Goal: Transaction & Acquisition: Purchase product/service

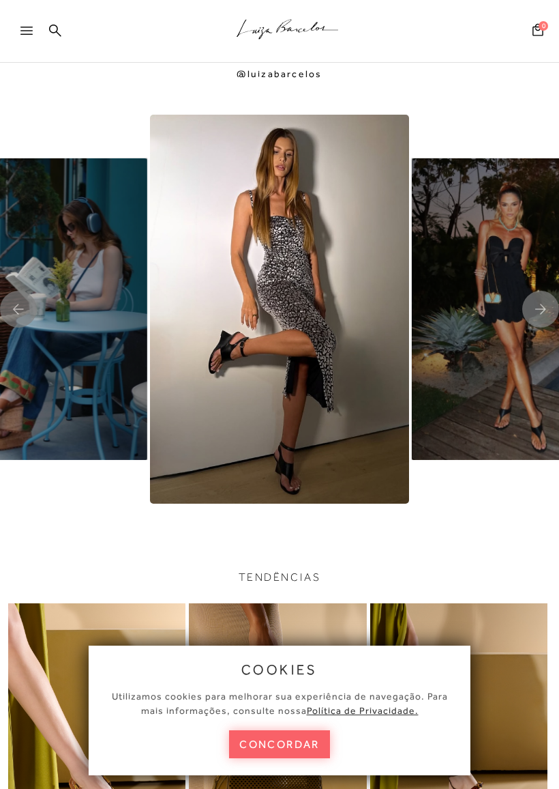
scroll to position [2557, 0]
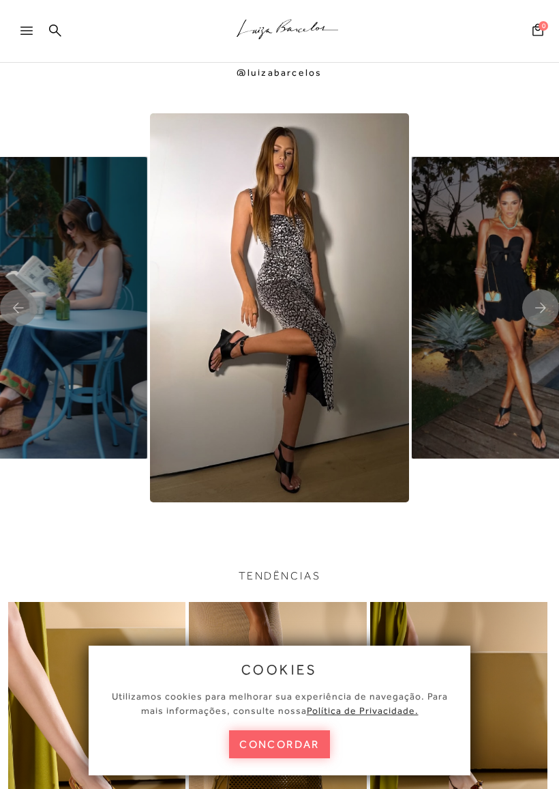
click at [323, 367] on img "5 / 8" at bounding box center [279, 307] width 259 height 389
click at [323, 329] on img "5 / 8" at bounding box center [279, 307] width 259 height 389
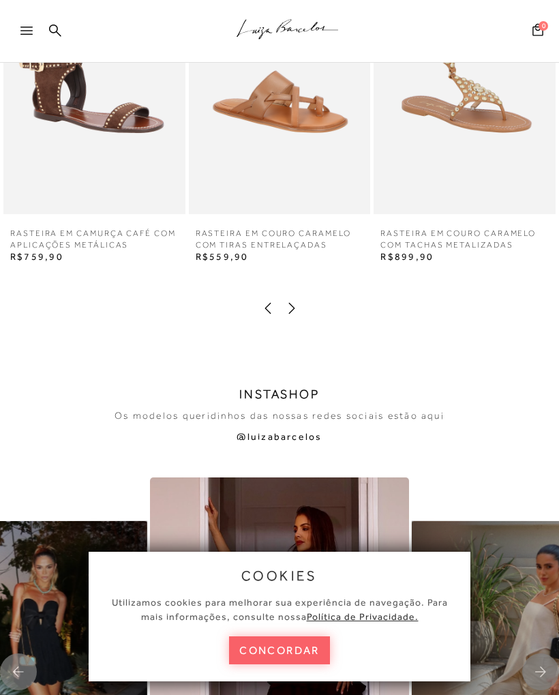
scroll to position [2096, 0]
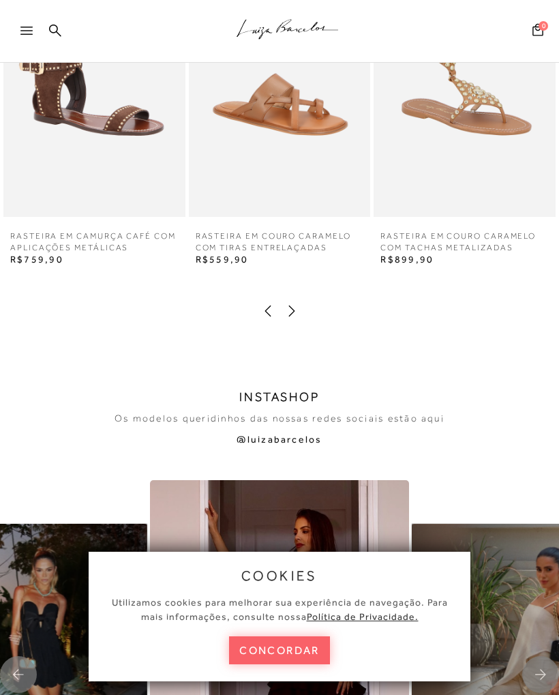
click at [30, 34] on icon at bounding box center [26, 31] width 12 height 8
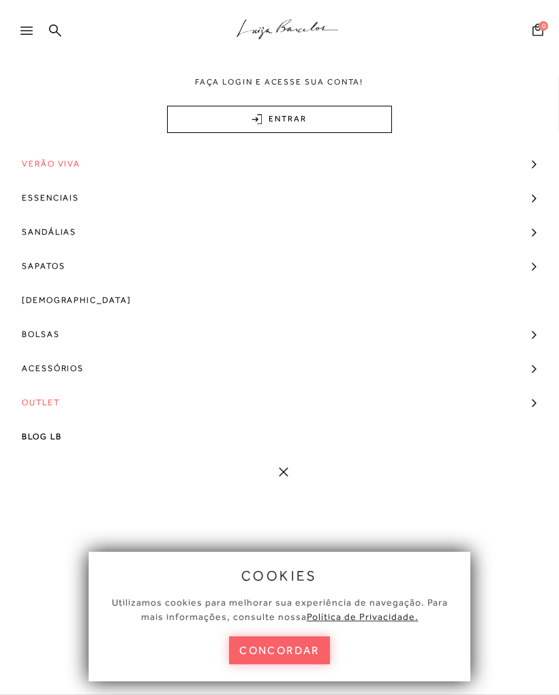
click at [74, 229] on span "Sandálias" at bounding box center [49, 232] width 55 height 34
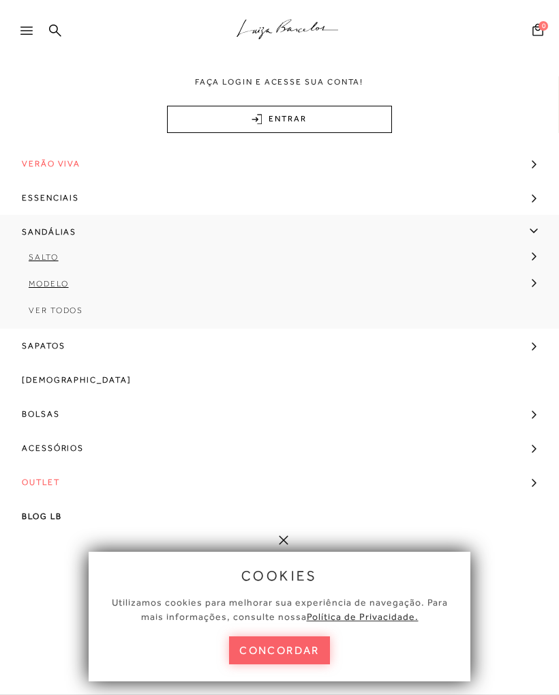
click at [54, 256] on span "Salto" at bounding box center [44, 257] width 30 height 10
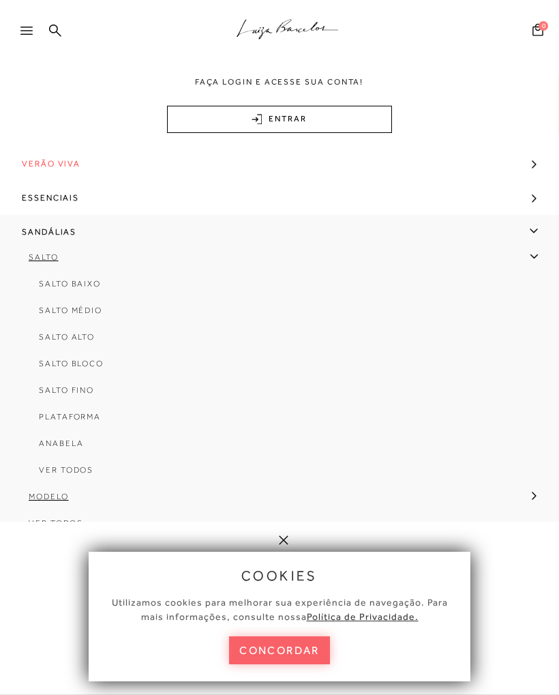
click at [93, 312] on span "Salto Médio" at bounding box center [70, 311] width 63 height 10
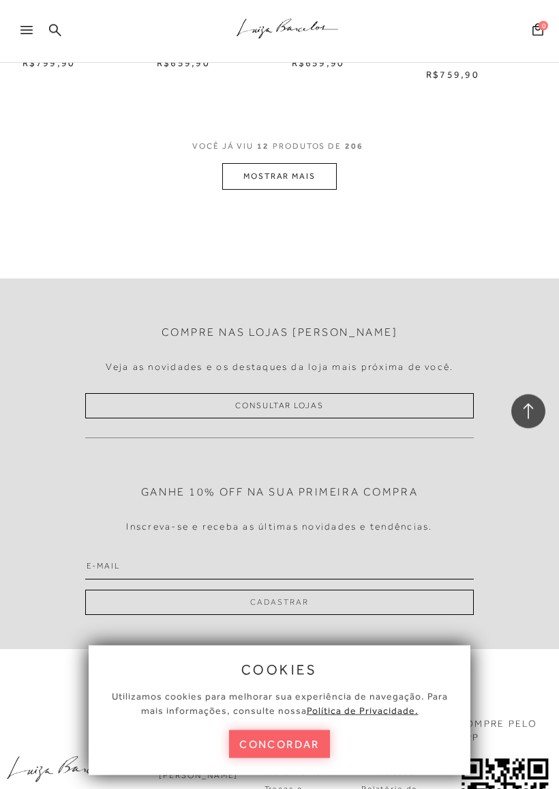
scroll to position [1066, 0]
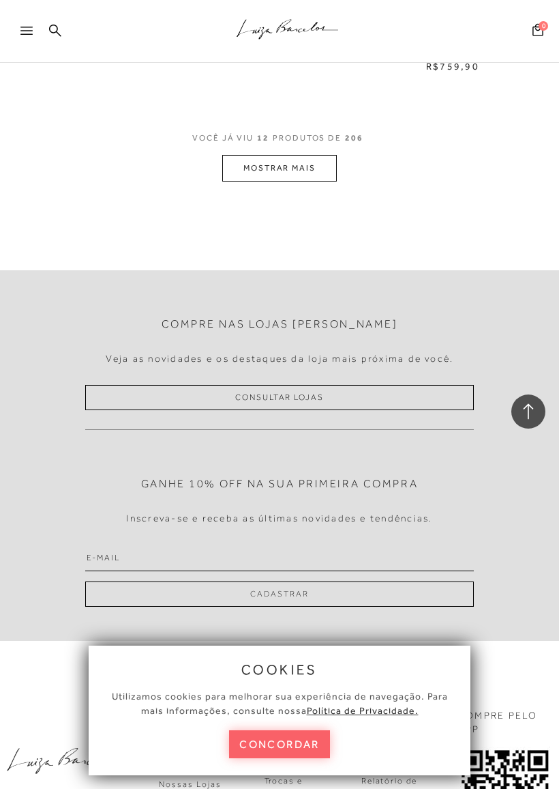
click at [312, 155] on button "MOSTRAR MAIS" at bounding box center [279, 168] width 115 height 27
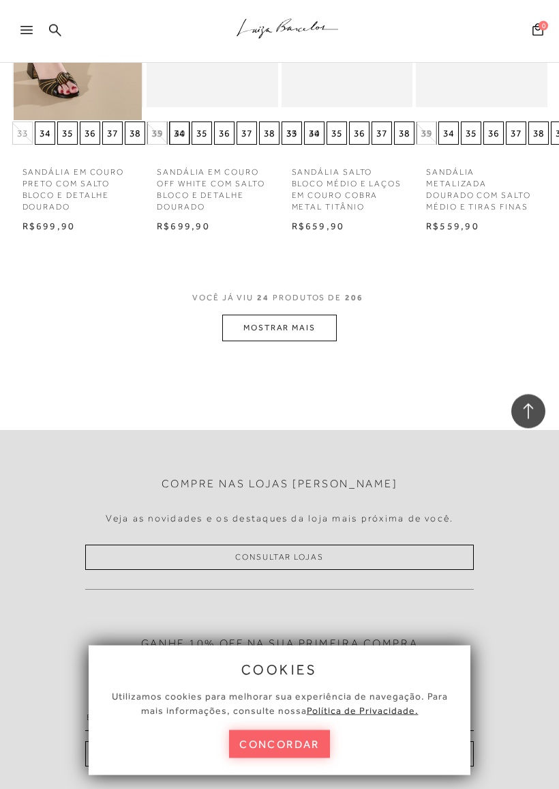
click at [314, 315] on button "MOSTRAR MAIS" at bounding box center [279, 328] width 115 height 27
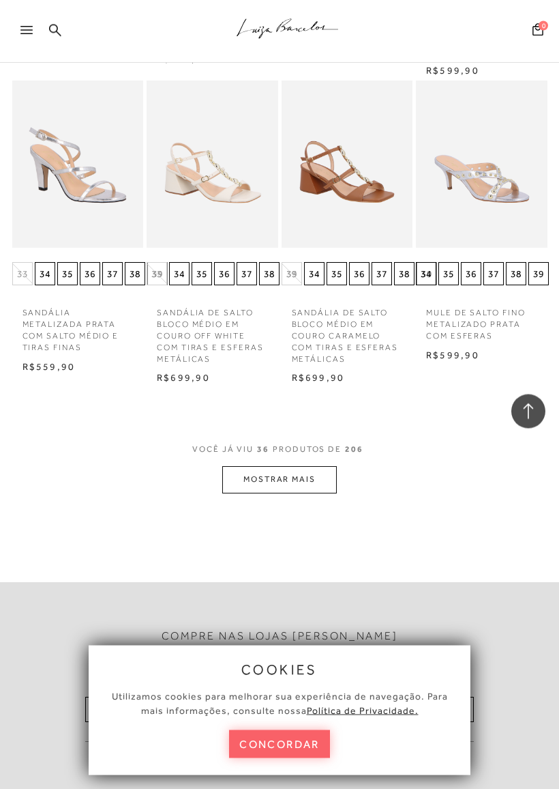
scroll to position [2599, 0]
click at [308, 466] on button "MOSTRAR MAIS" at bounding box center [279, 479] width 115 height 27
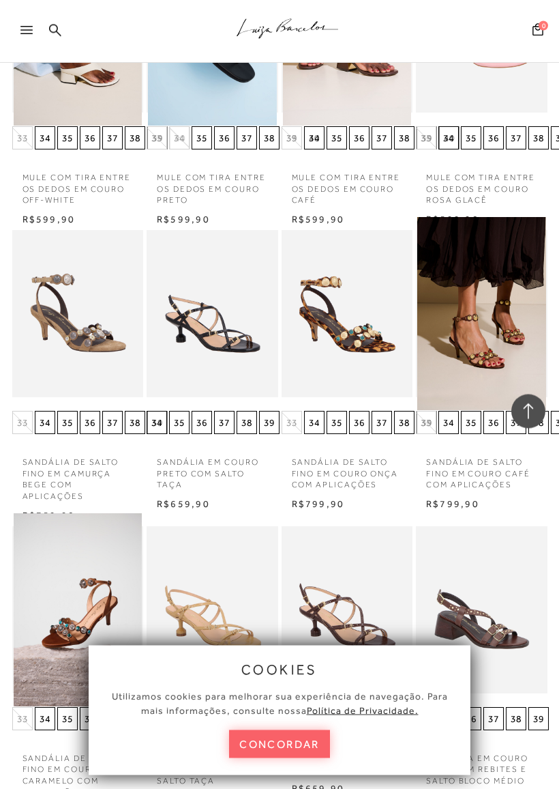
scroll to position [3051, 0]
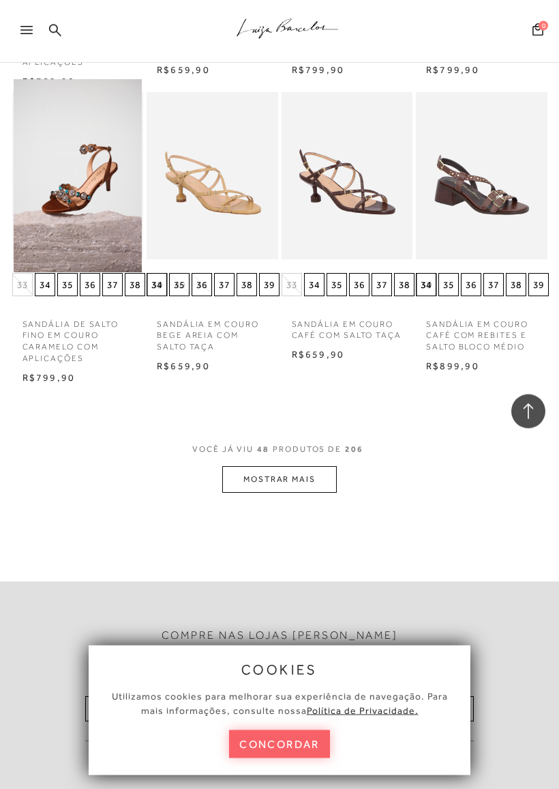
click at [303, 467] on button "MOSTRAR MAIS" at bounding box center [279, 480] width 115 height 27
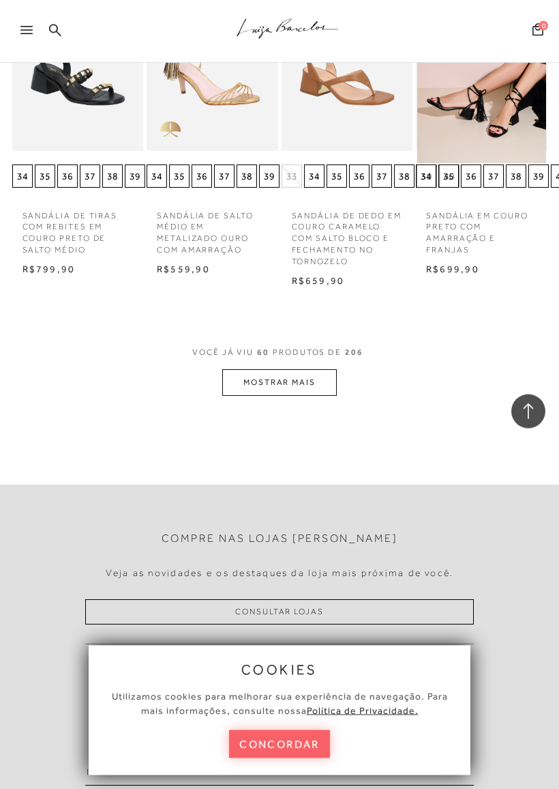
scroll to position [4503, 0]
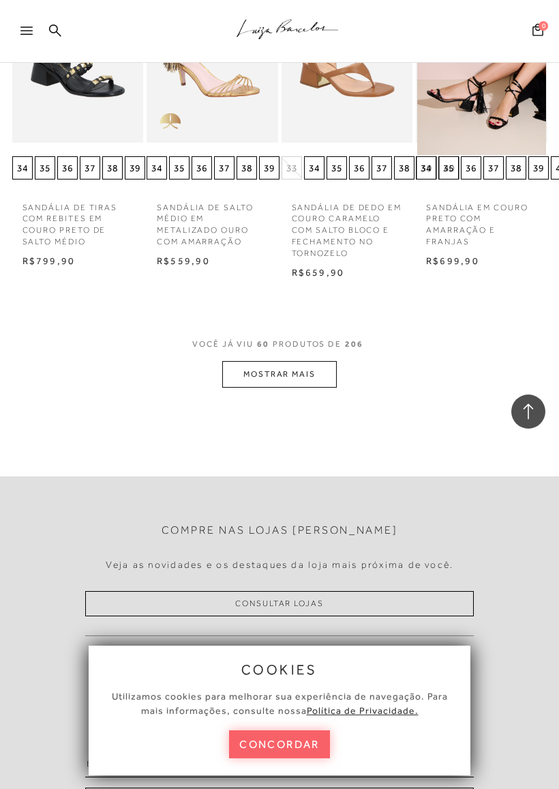
click at [308, 361] on button "MOSTRAR MAIS" at bounding box center [279, 374] width 115 height 27
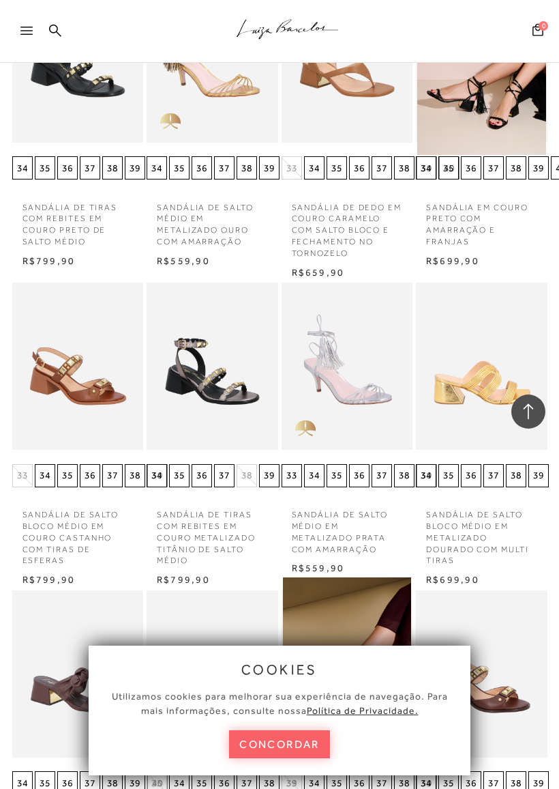
click at [450, 317] on img at bounding box center [481, 365] width 129 height 193
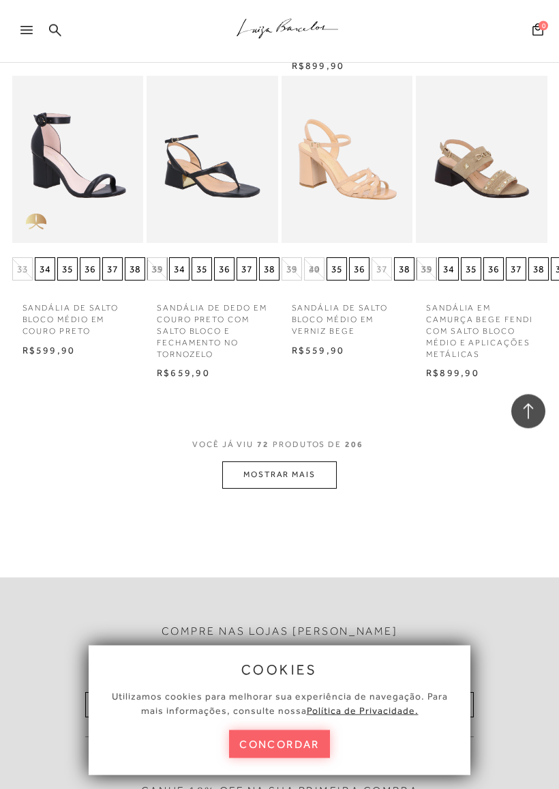
scroll to position [5324, 0]
click at [315, 461] on button "MOSTRAR MAIS" at bounding box center [279, 474] width 115 height 27
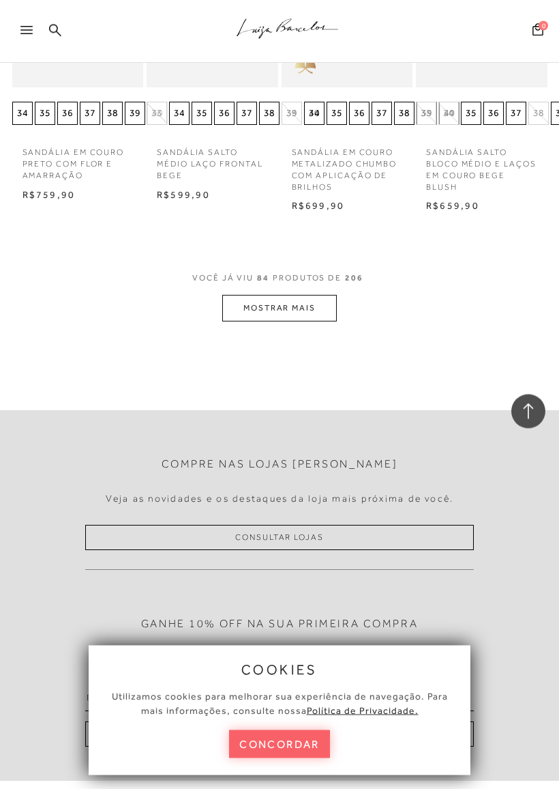
scroll to position [6390, 0]
click at [295, 295] on button "MOSTRAR MAIS" at bounding box center [279, 308] width 115 height 27
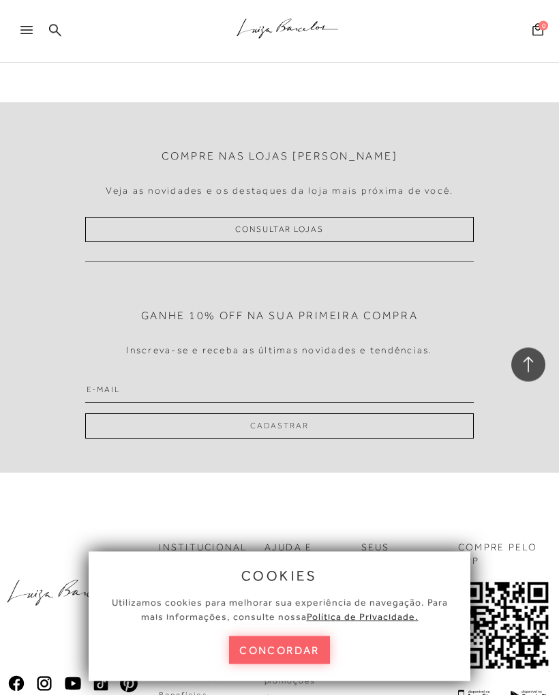
scroll to position [7597, 0]
click at [65, 36] on div ".a{fill-rule:evenodd;stroke:#000!important;stroke-width:0!important;}" at bounding box center [302, 31] width 514 height 63
click at [63, 40] on div ".a{fill-rule:evenodd;stroke:#000!important;stroke-width:0!important;}" at bounding box center [302, 31] width 514 height 63
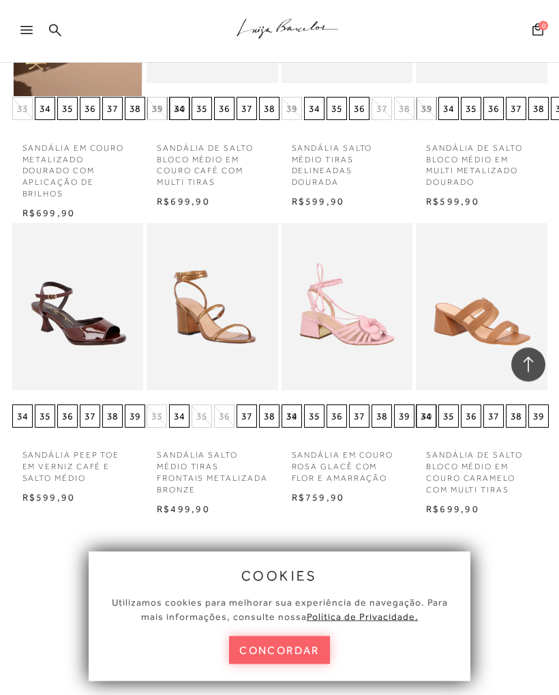
click at [40, 38] on div at bounding box center [32, 35] width 25 height 20
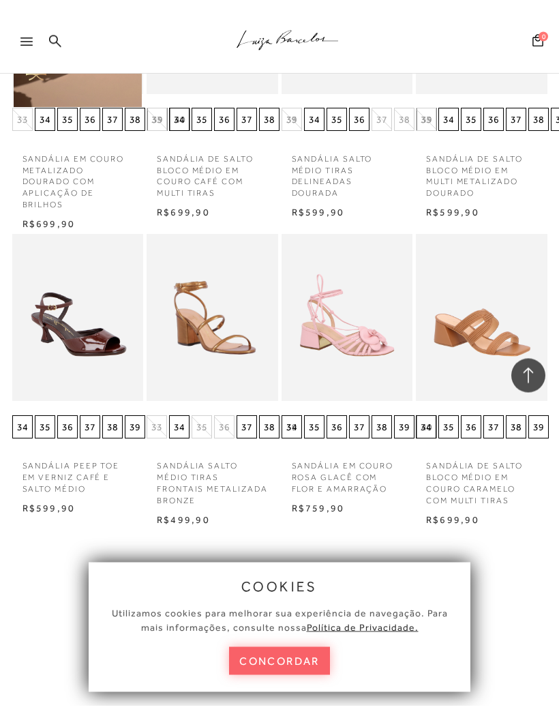
scroll to position [6986, 0]
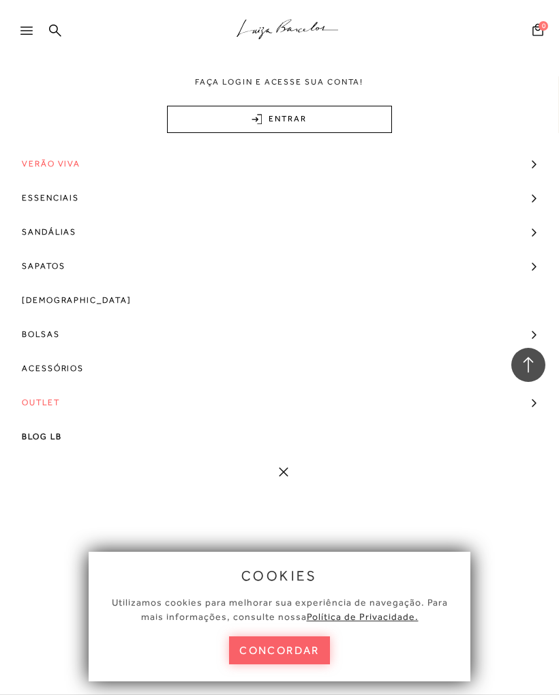
click at [59, 28] on icon at bounding box center [55, 30] width 12 height 13
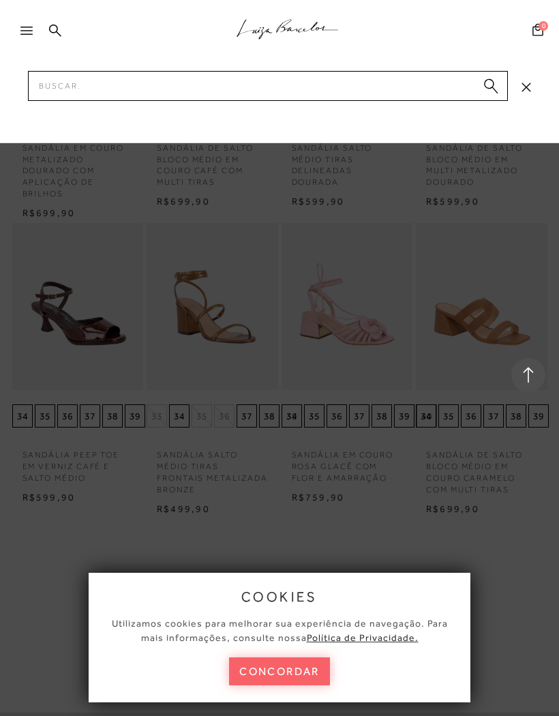
scroll to position [6986, 0]
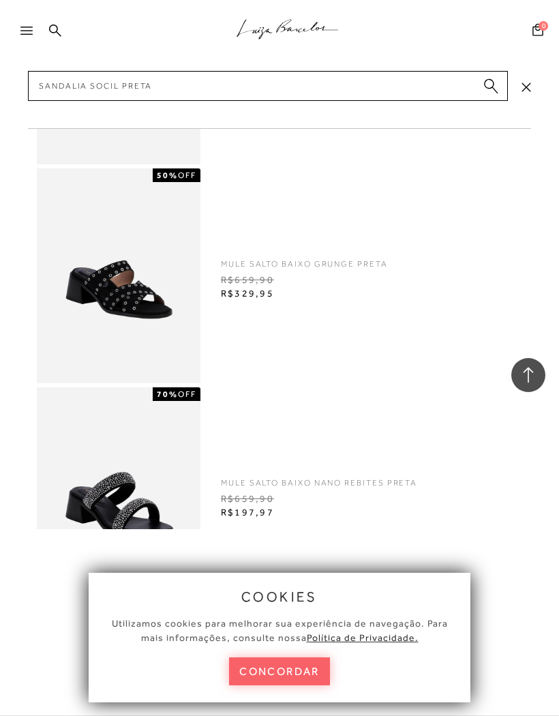
type input "Sandalia socil preta"
click at [538, 379] on div at bounding box center [529, 375] width 34 height 34
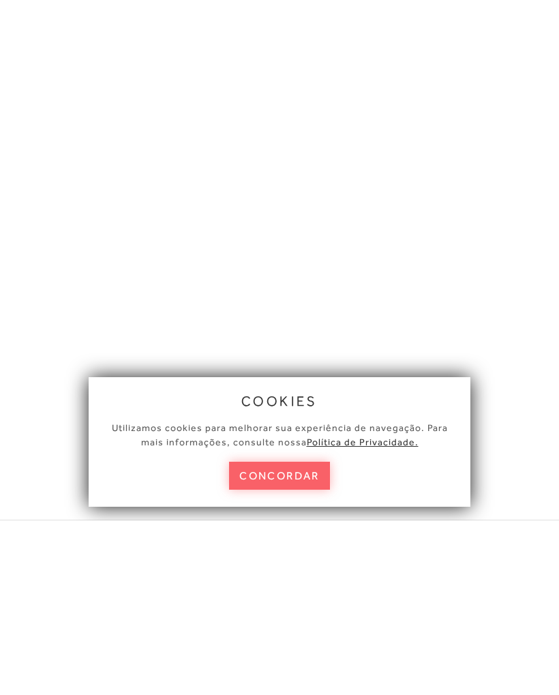
scroll to position [0, 0]
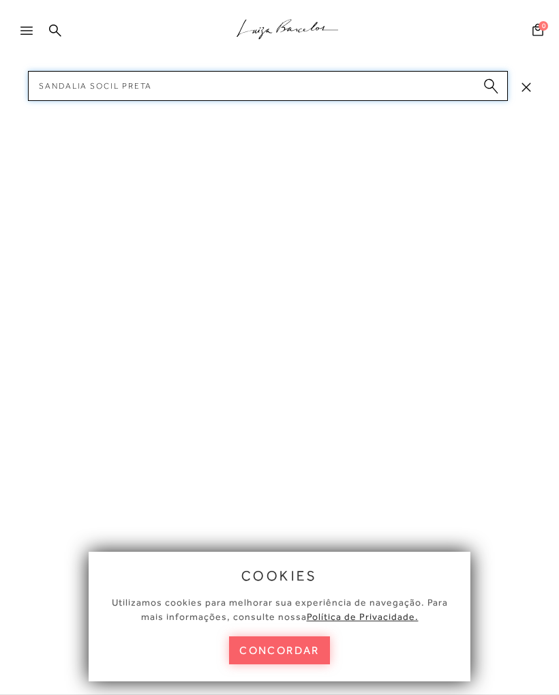
click at [505, 74] on input "Sandalia socil preta" at bounding box center [268, 86] width 480 height 30
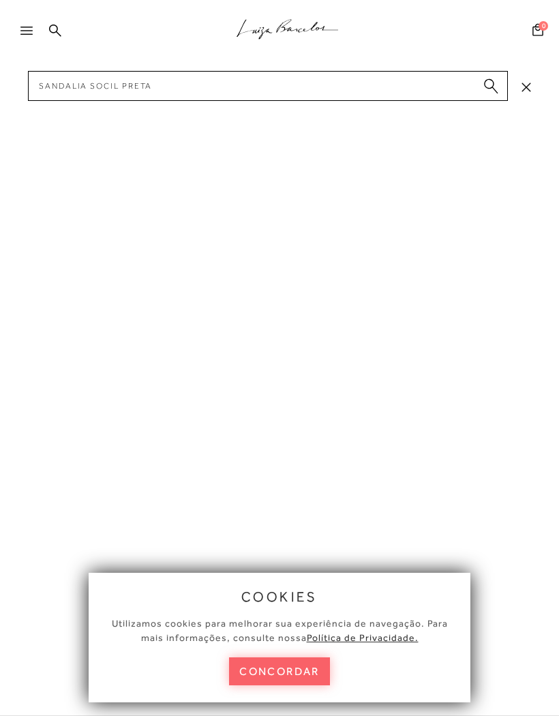
click at [492, 88] on circle "submit" at bounding box center [489, 84] width 10 height 10
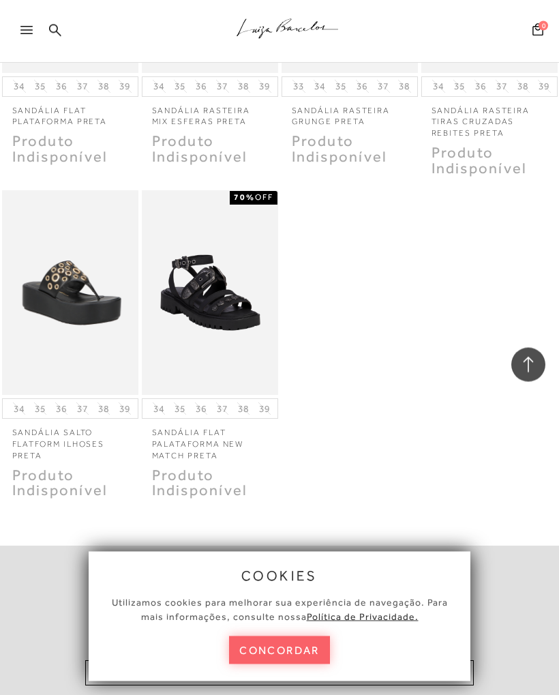
scroll to position [6659, 0]
